Goal: Task Accomplishment & Management: Manage account settings

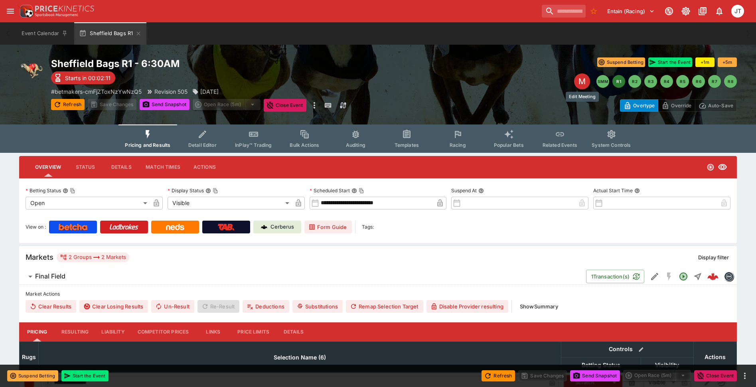
click at [580, 81] on div "M" at bounding box center [582, 81] width 16 height 16
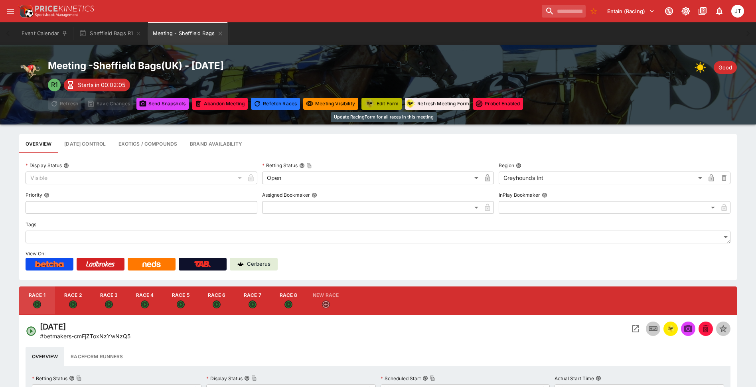
click at [377, 104] on button "Edit Form" at bounding box center [381, 104] width 40 height 12
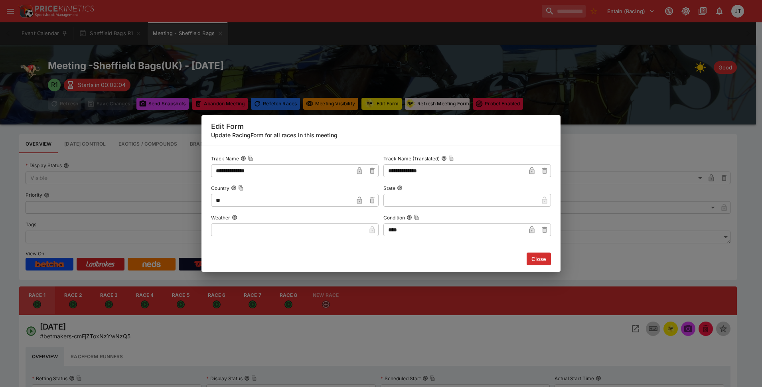
click at [359, 78] on div "**********" at bounding box center [381, 193] width 762 height 387
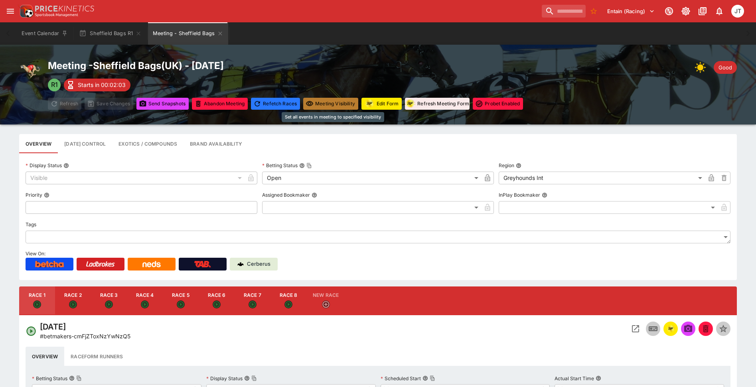
click at [324, 98] on button "Meeting Visibility" at bounding box center [330, 104] width 55 height 12
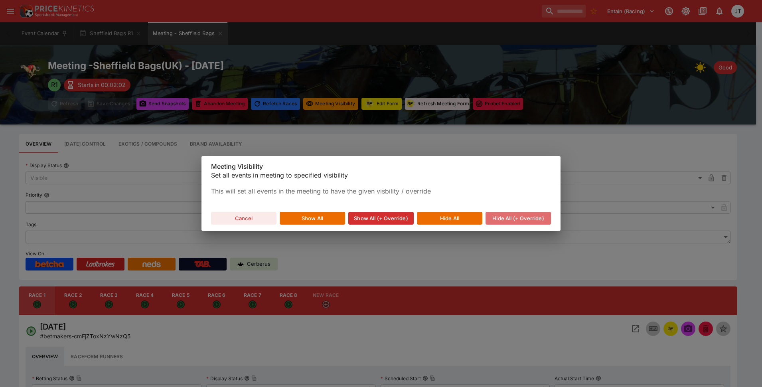
click at [498, 217] on button "Hide All (+ Override)" at bounding box center [517, 218] width 65 height 13
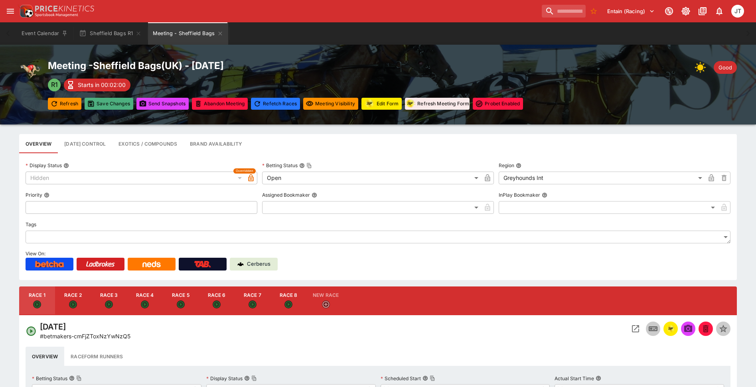
click at [118, 102] on button "Save Changes" at bounding box center [109, 104] width 49 height 12
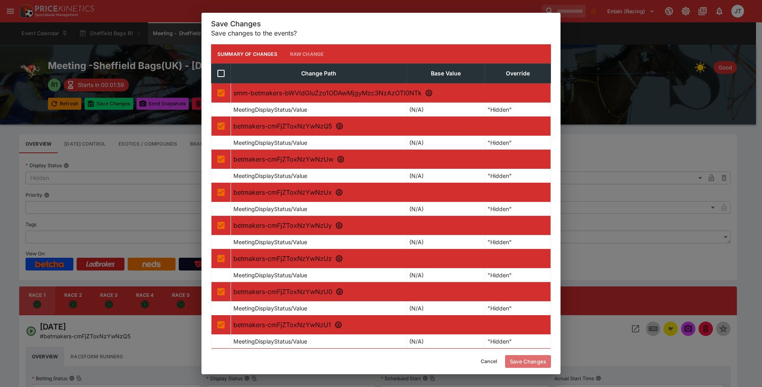
click at [526, 360] on button "Save Changes" at bounding box center [528, 361] width 46 height 13
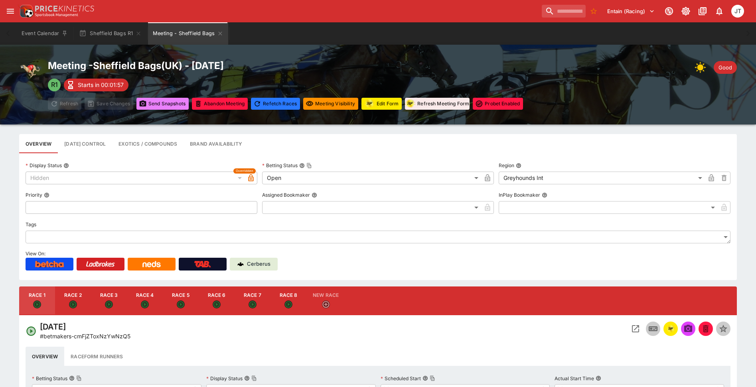
click at [172, 108] on button "Send Snapshot s" at bounding box center [162, 104] width 52 height 12
